Goal: Obtain resource: Download file/media

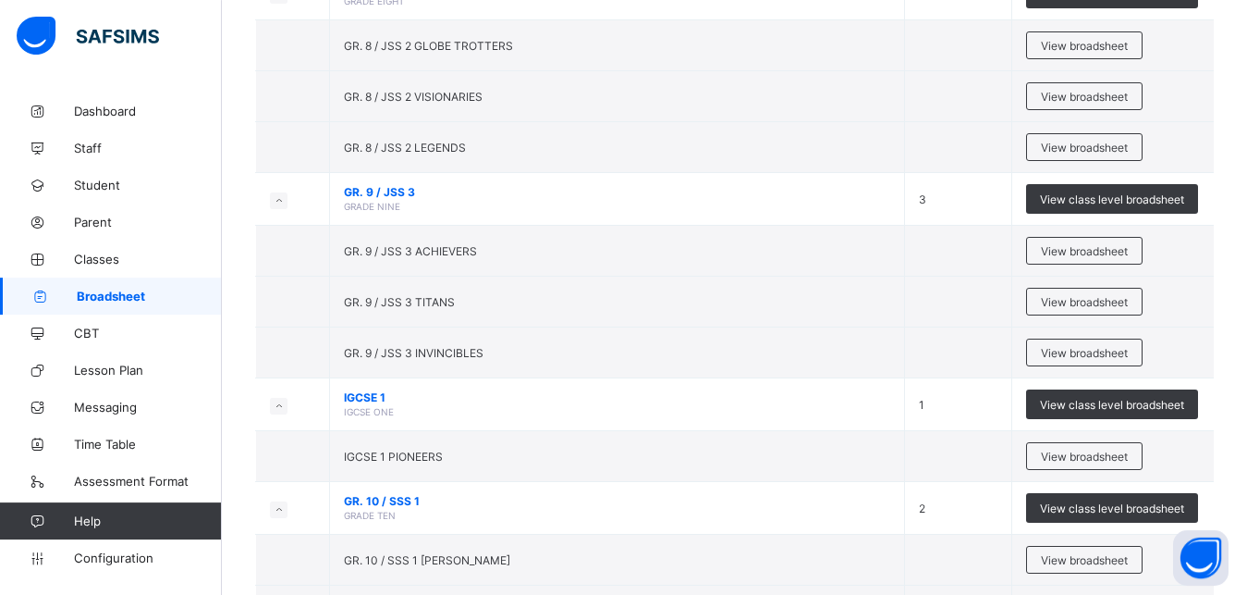
scroll to position [464, 0]
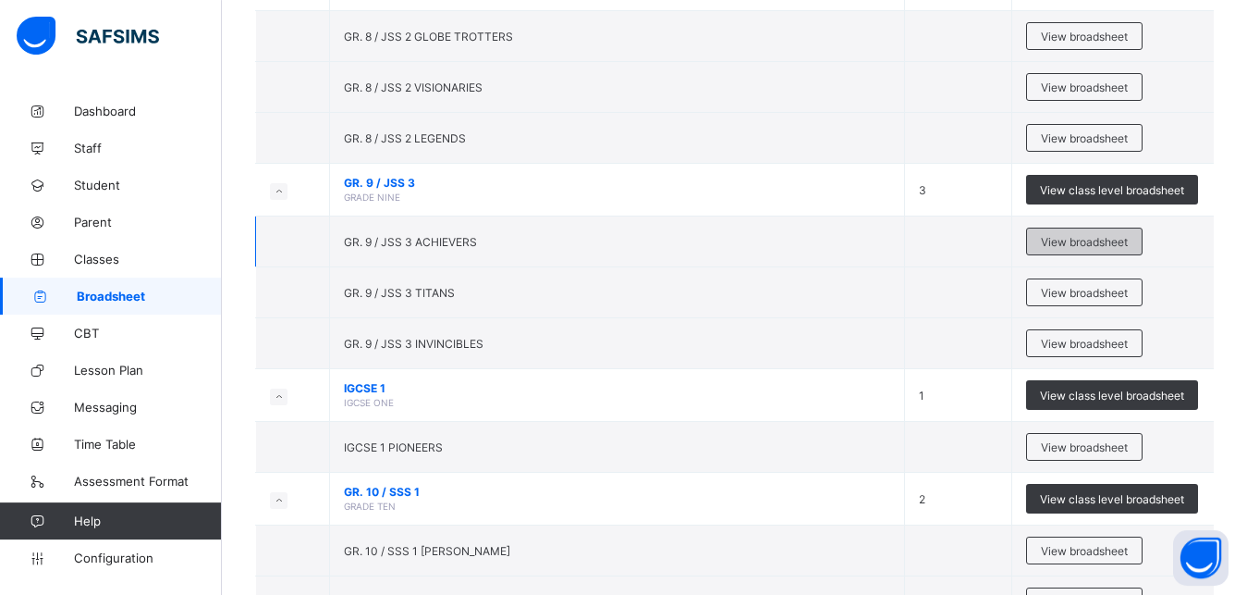
click at [1089, 247] on span "View broadsheet" at bounding box center [1084, 242] width 87 height 14
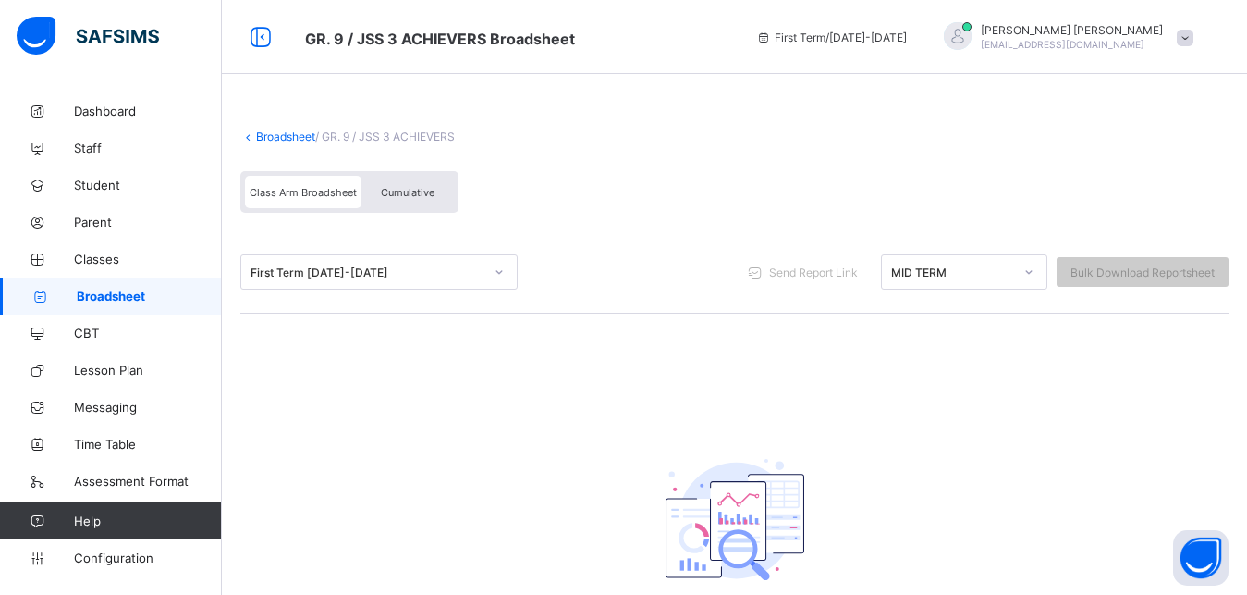
click at [175, 306] on link "Broadsheet" at bounding box center [111, 295] width 222 height 37
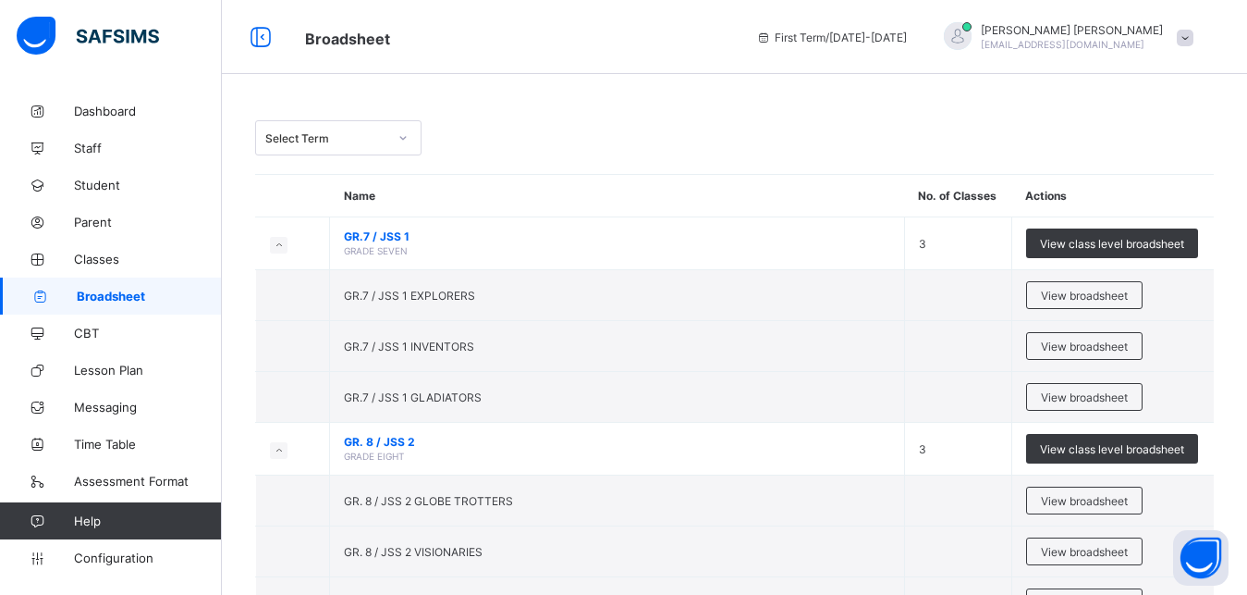
click at [408, 141] on icon at bounding box center [403, 138] width 11 height 18
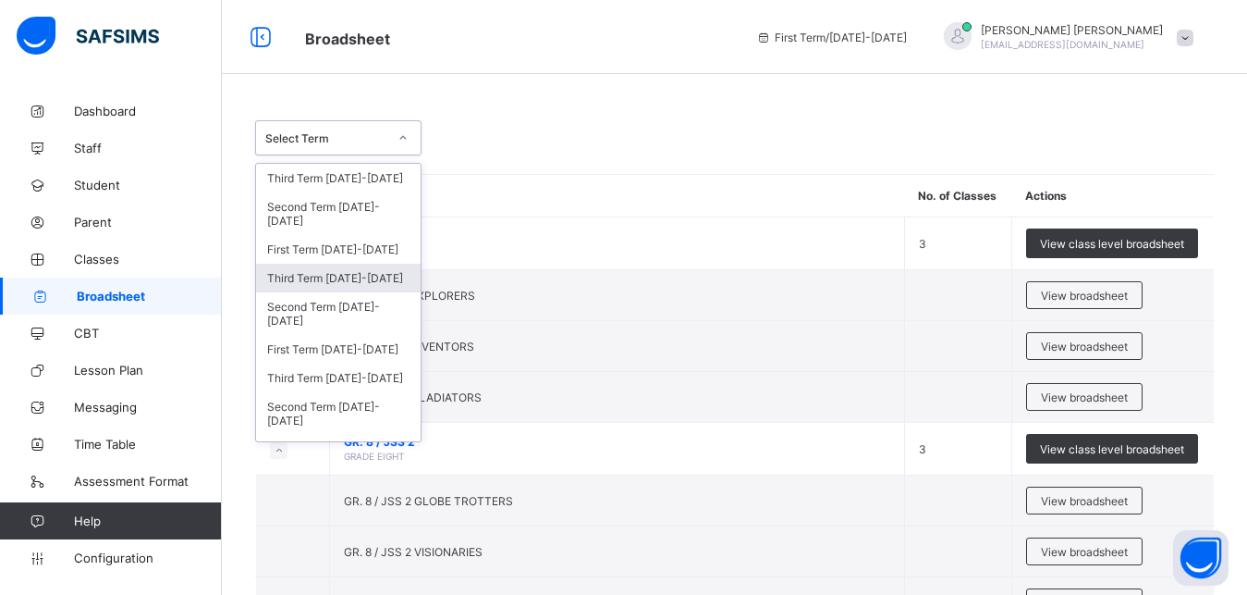
click at [341, 272] on div "Third Term 2024-2025" at bounding box center [338, 278] width 165 height 29
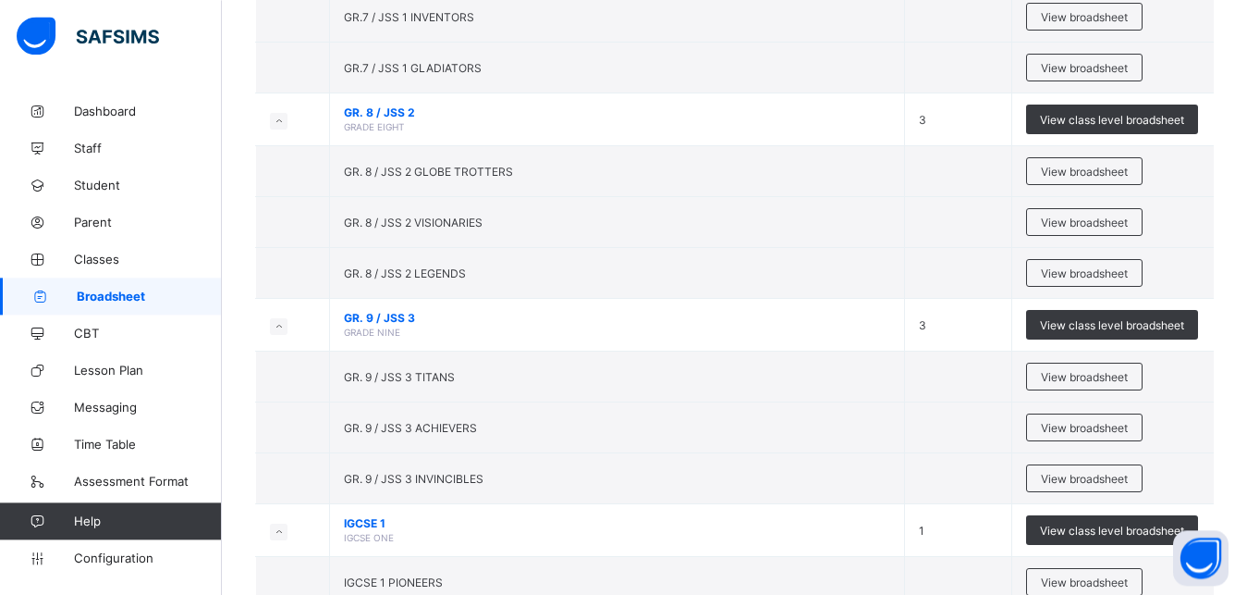
scroll to position [461, 0]
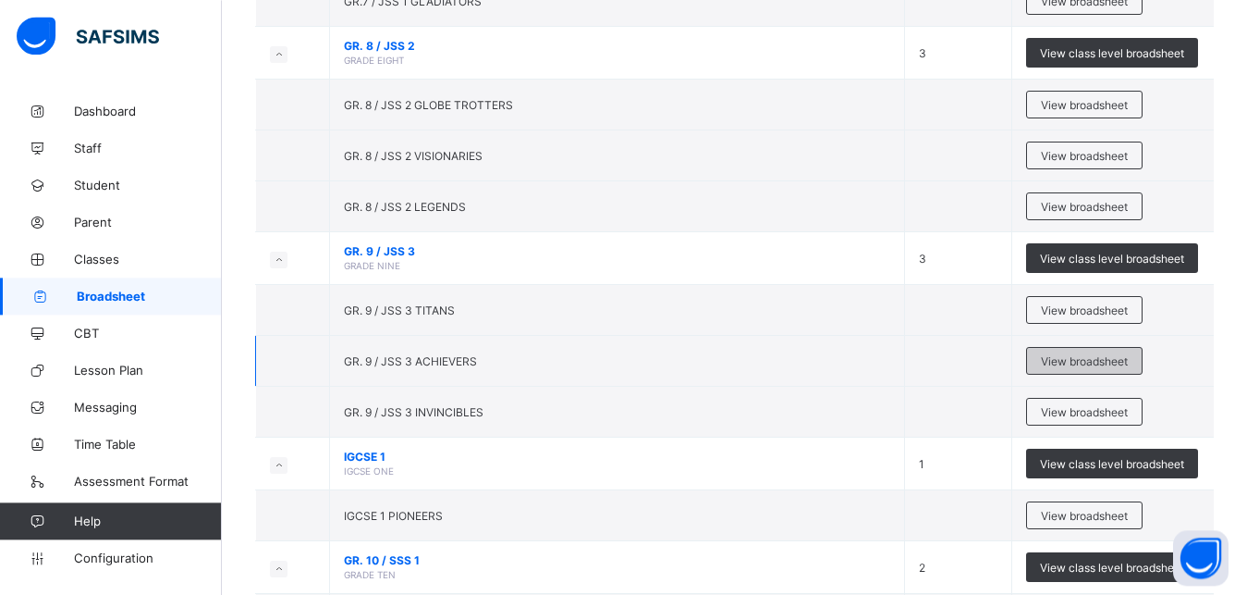
click at [1105, 358] on span "View broadsheet" at bounding box center [1084, 361] width 87 height 14
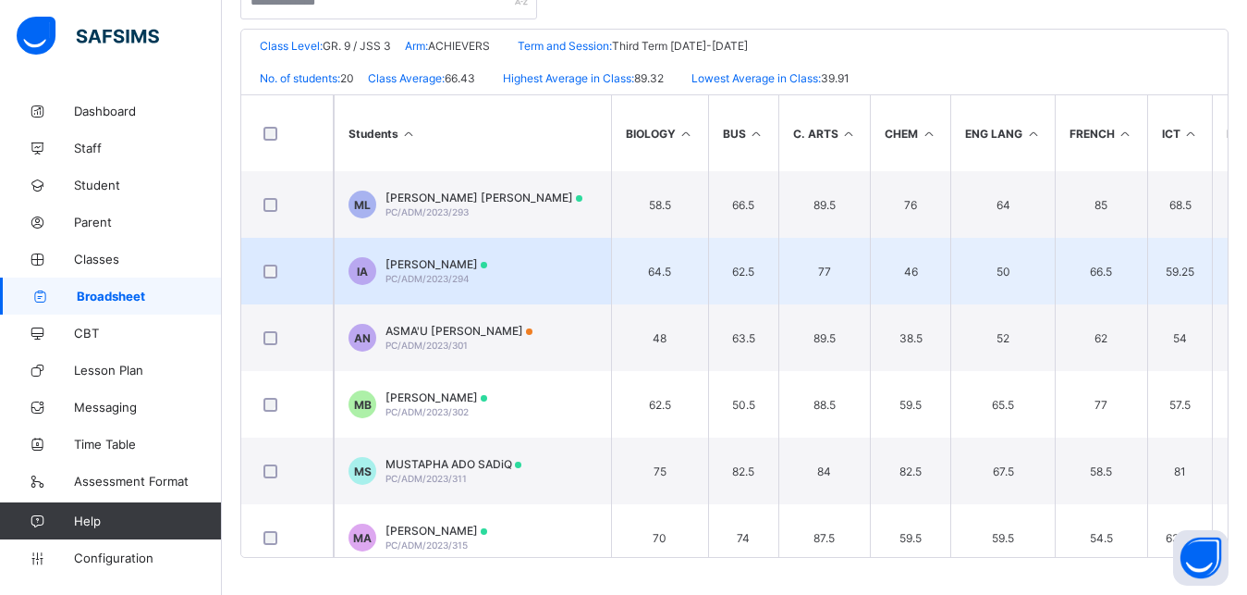
click at [487, 267] on span "[PERSON_NAME]" at bounding box center [437, 264] width 102 height 14
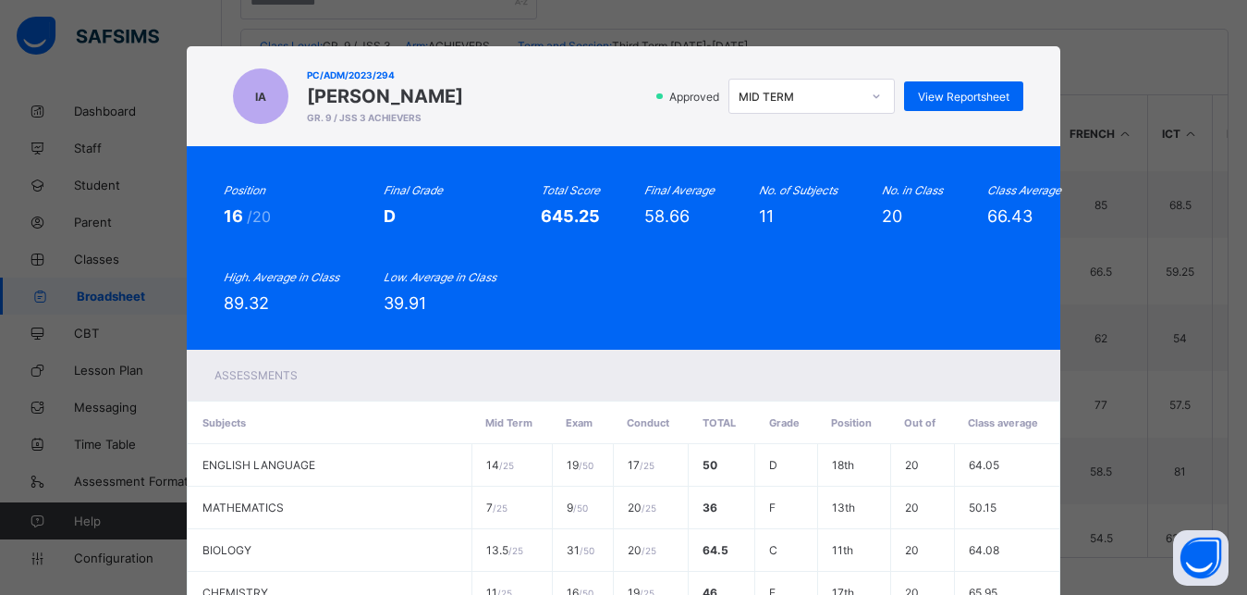
click at [871, 95] on icon at bounding box center [876, 96] width 11 height 18
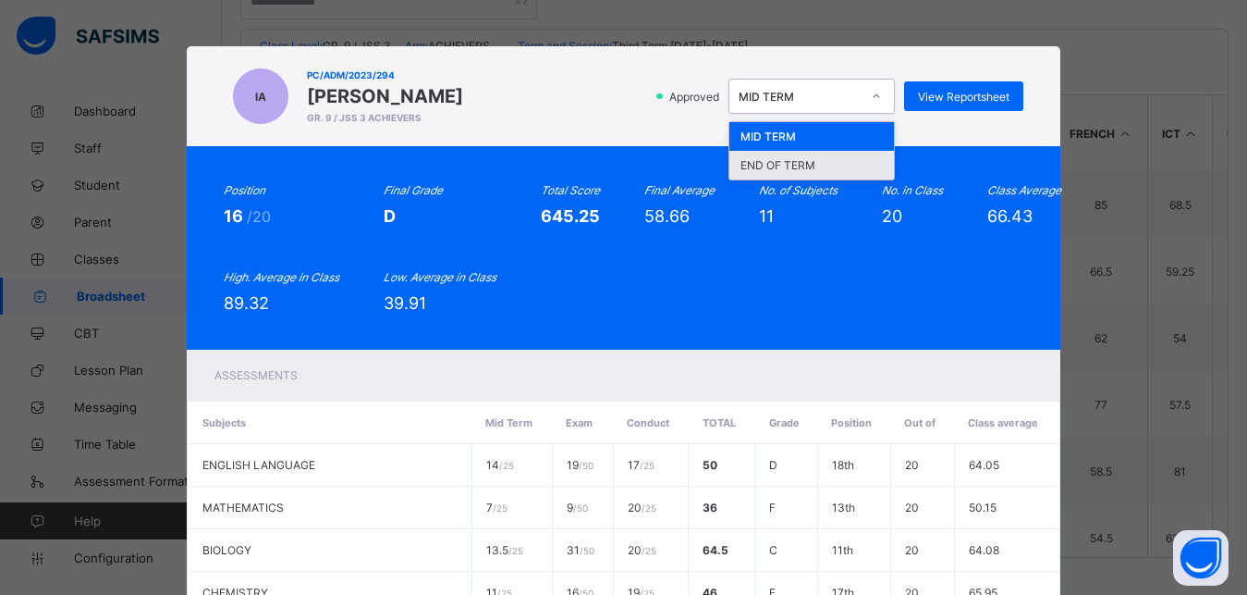
click at [806, 159] on div "END OF TERM" at bounding box center [812, 165] width 165 height 29
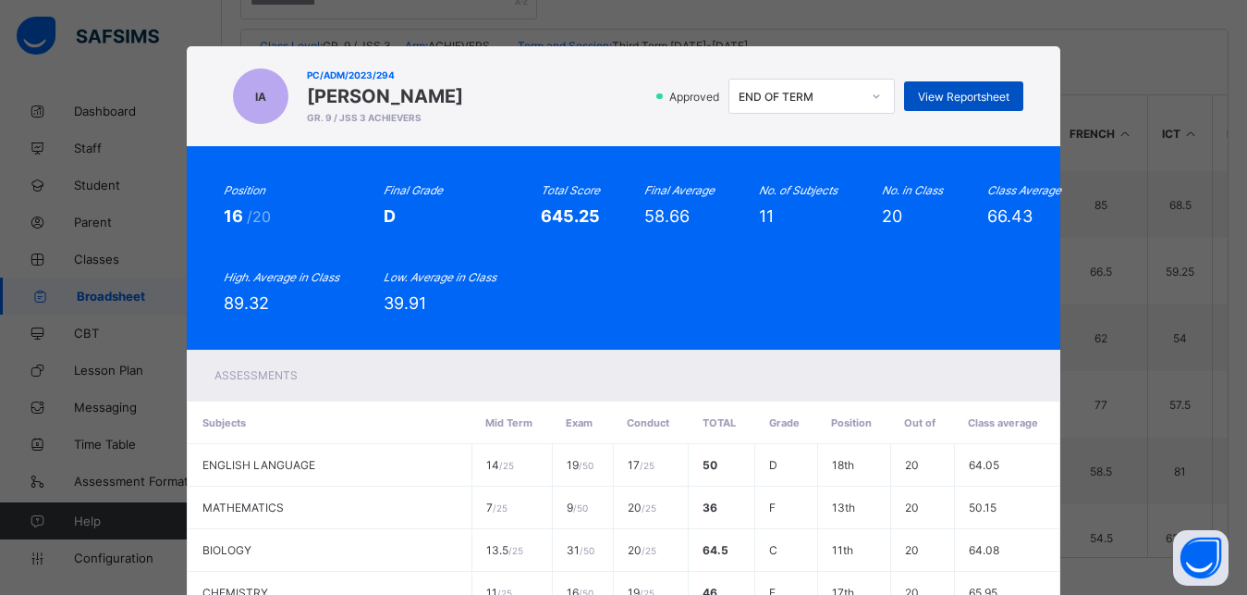
click at [964, 88] on div "View Reportsheet" at bounding box center [963, 96] width 119 height 30
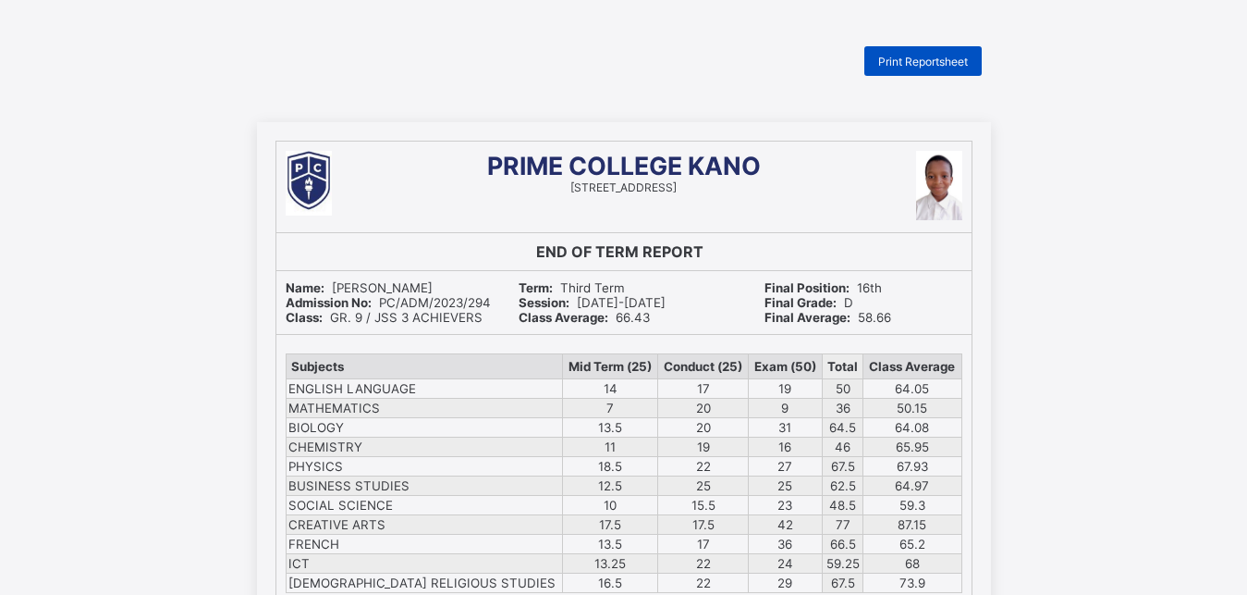
click at [961, 70] on div "Print Reportsheet" at bounding box center [923, 61] width 117 height 30
